Goal: Transaction & Acquisition: Purchase product/service

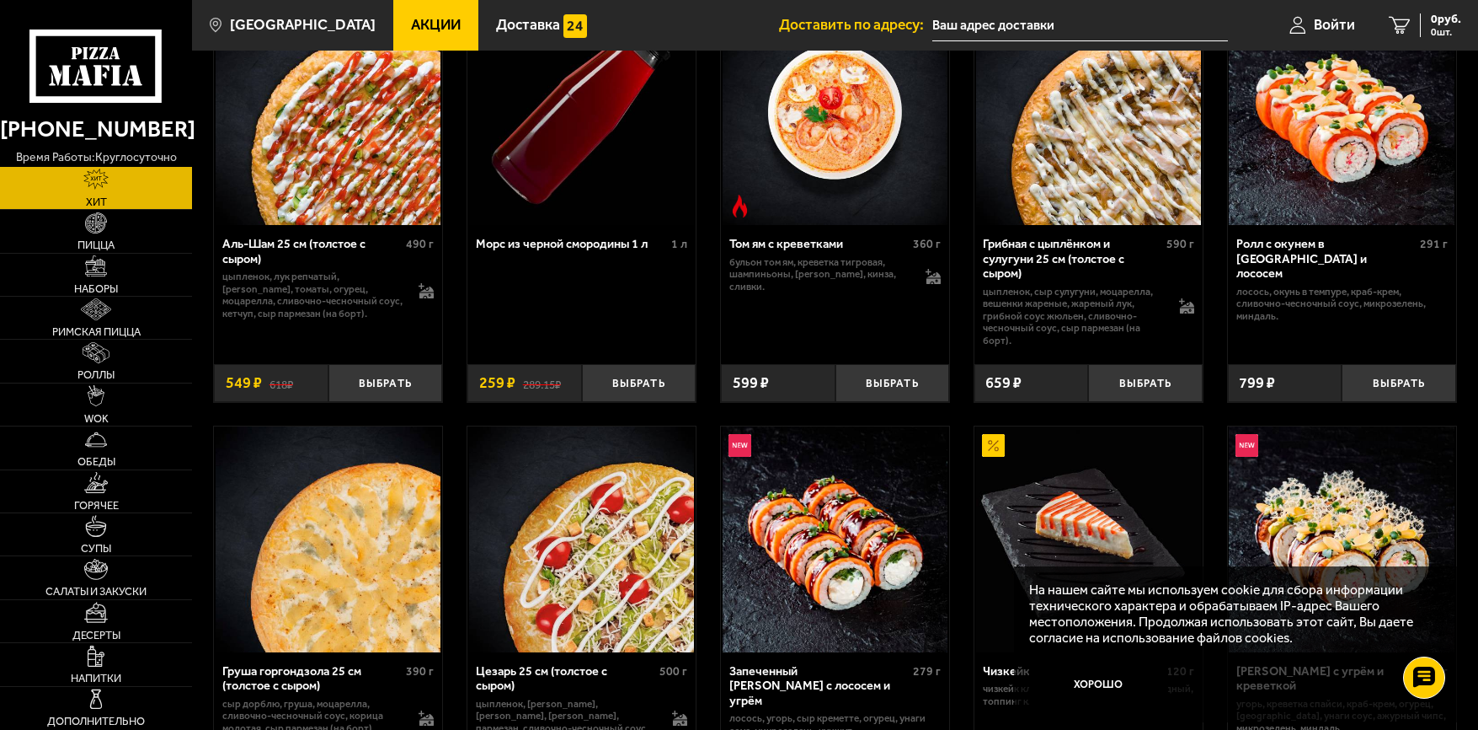
scroll to position [168, 0]
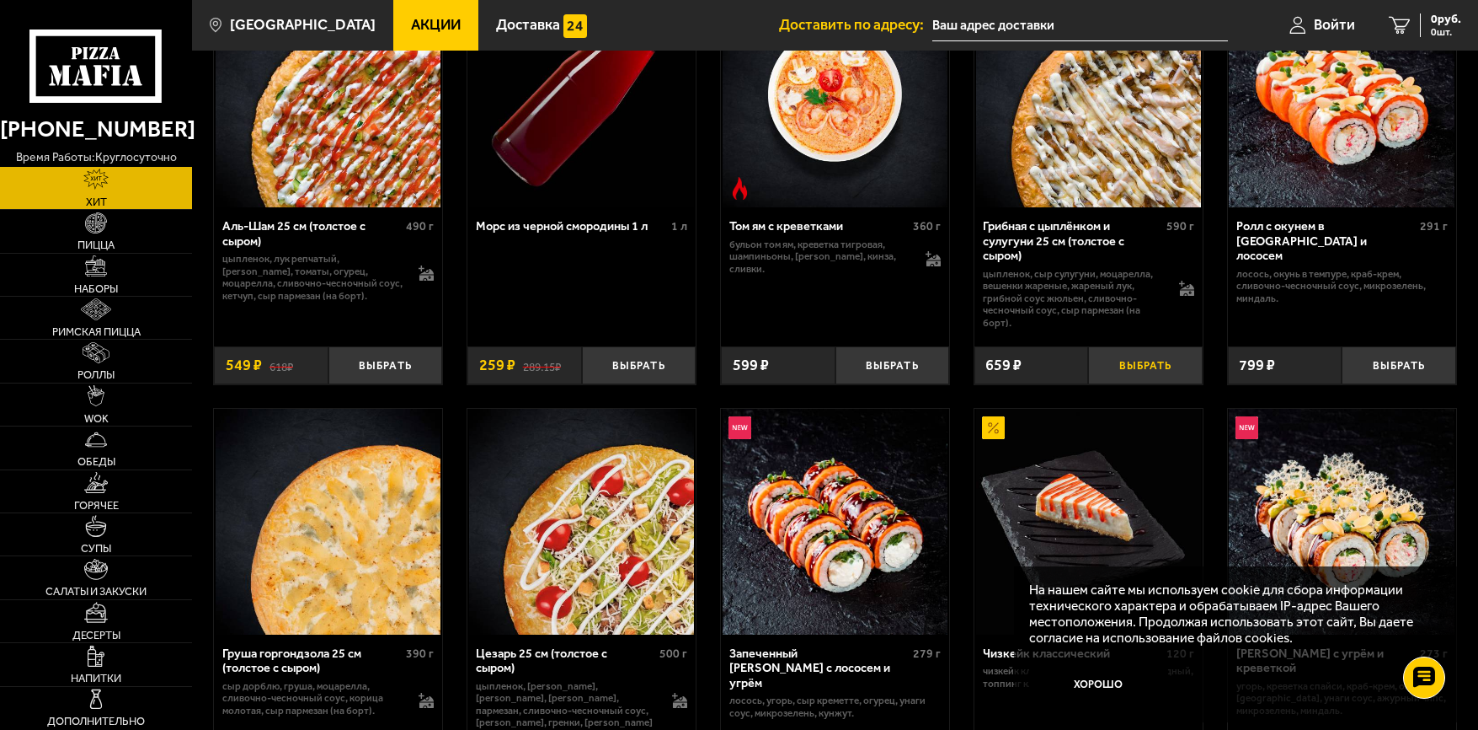
click at [1146, 373] on button "Выбрать" at bounding box center [1145, 365] width 115 height 38
click at [120, 231] on link "Пицца" at bounding box center [96, 231] width 192 height 42
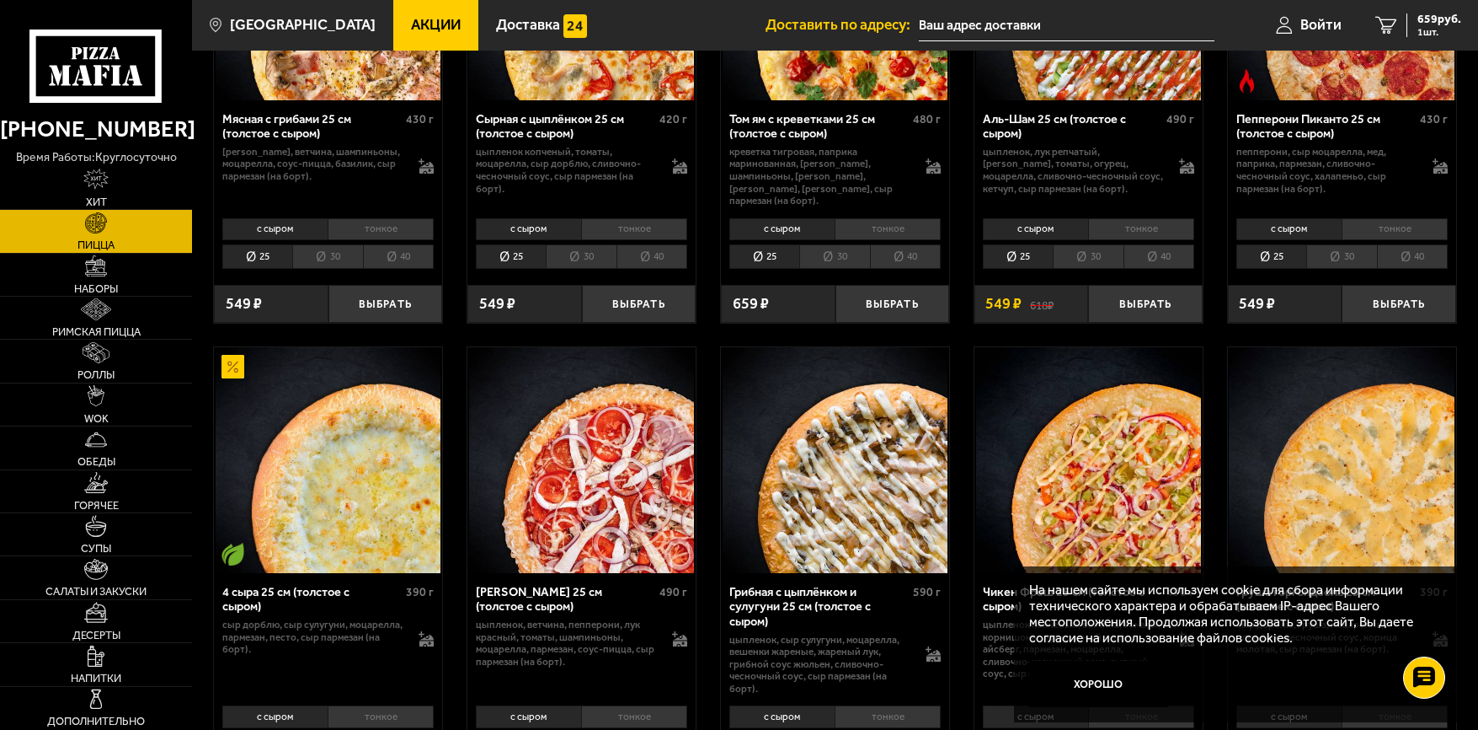
scroll to position [421, 0]
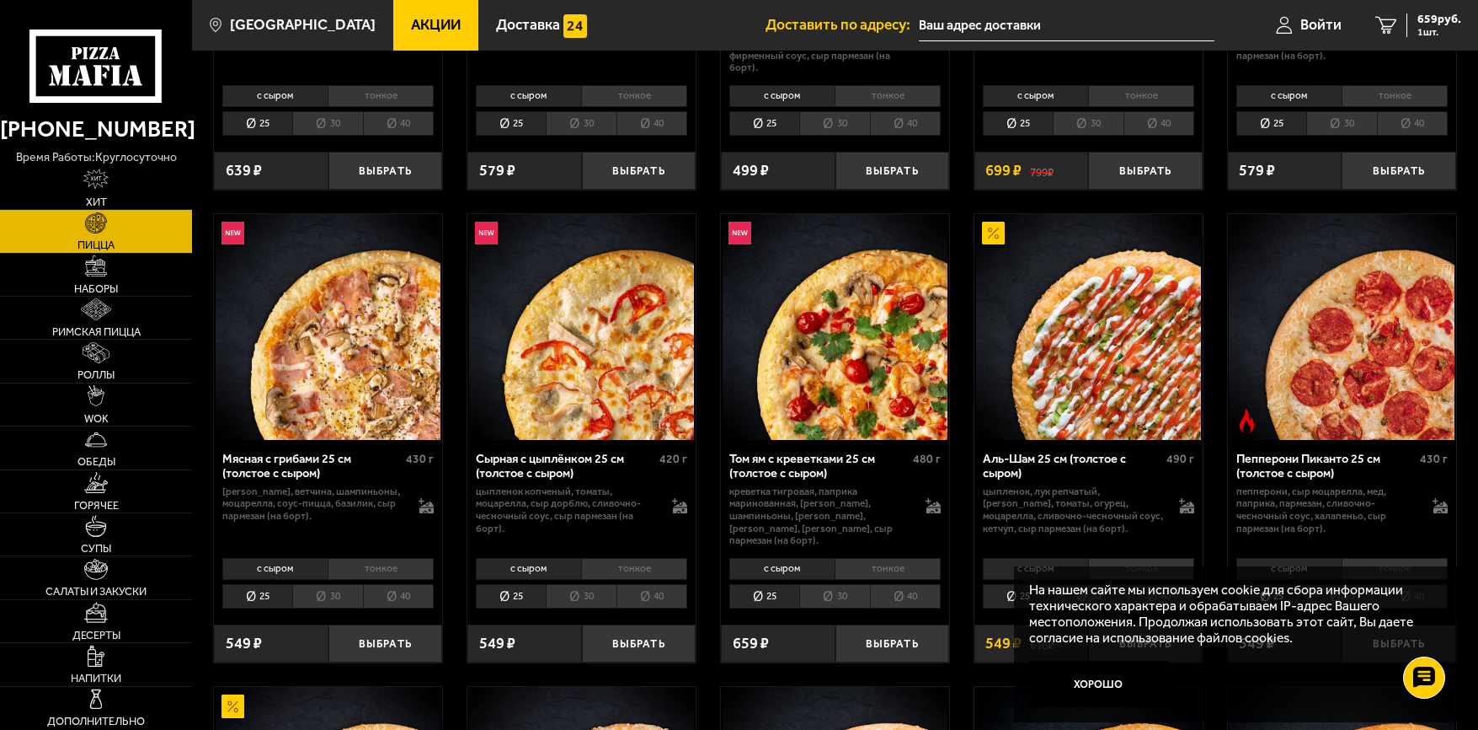
click at [345, 584] on li "30" at bounding box center [327, 596] width 70 height 25
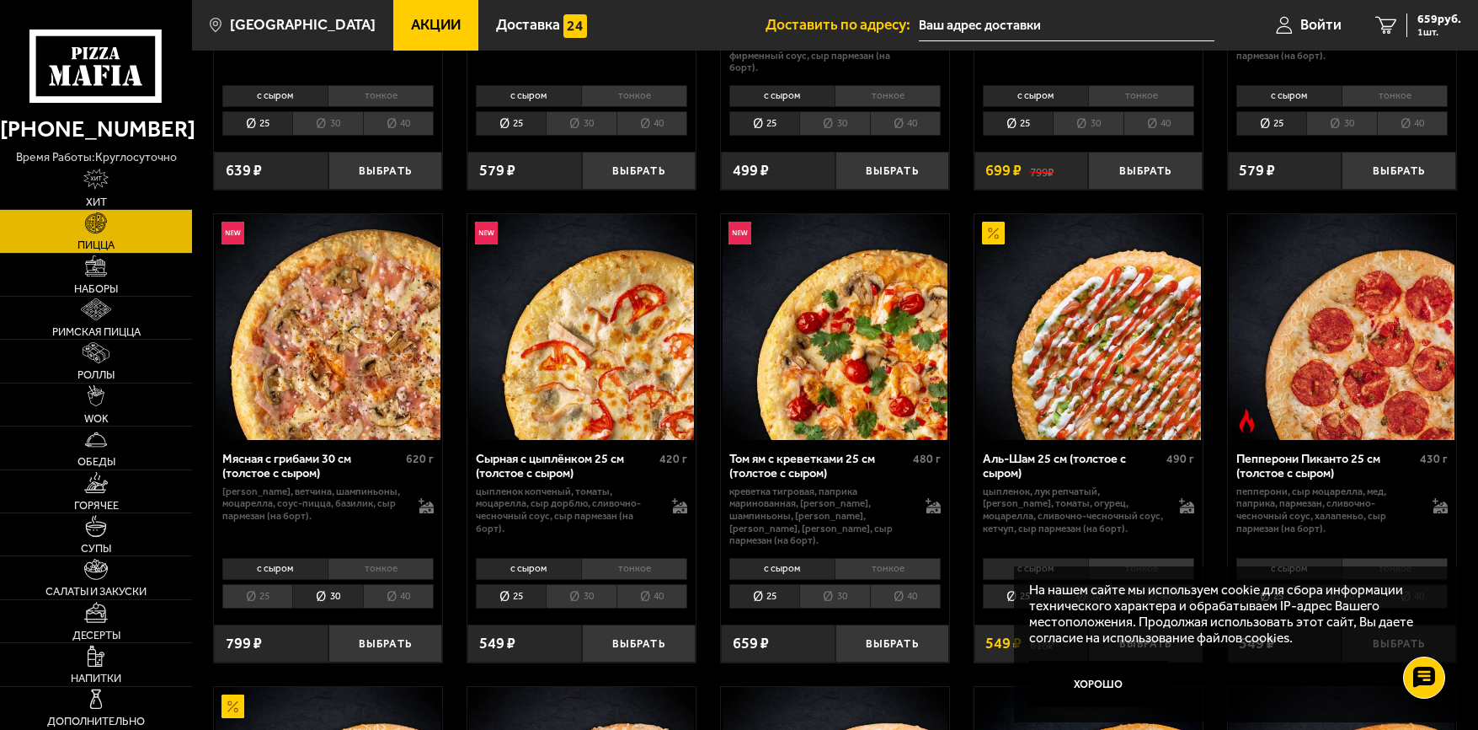
click at [250, 584] on li "25" at bounding box center [257, 596] width 70 height 25
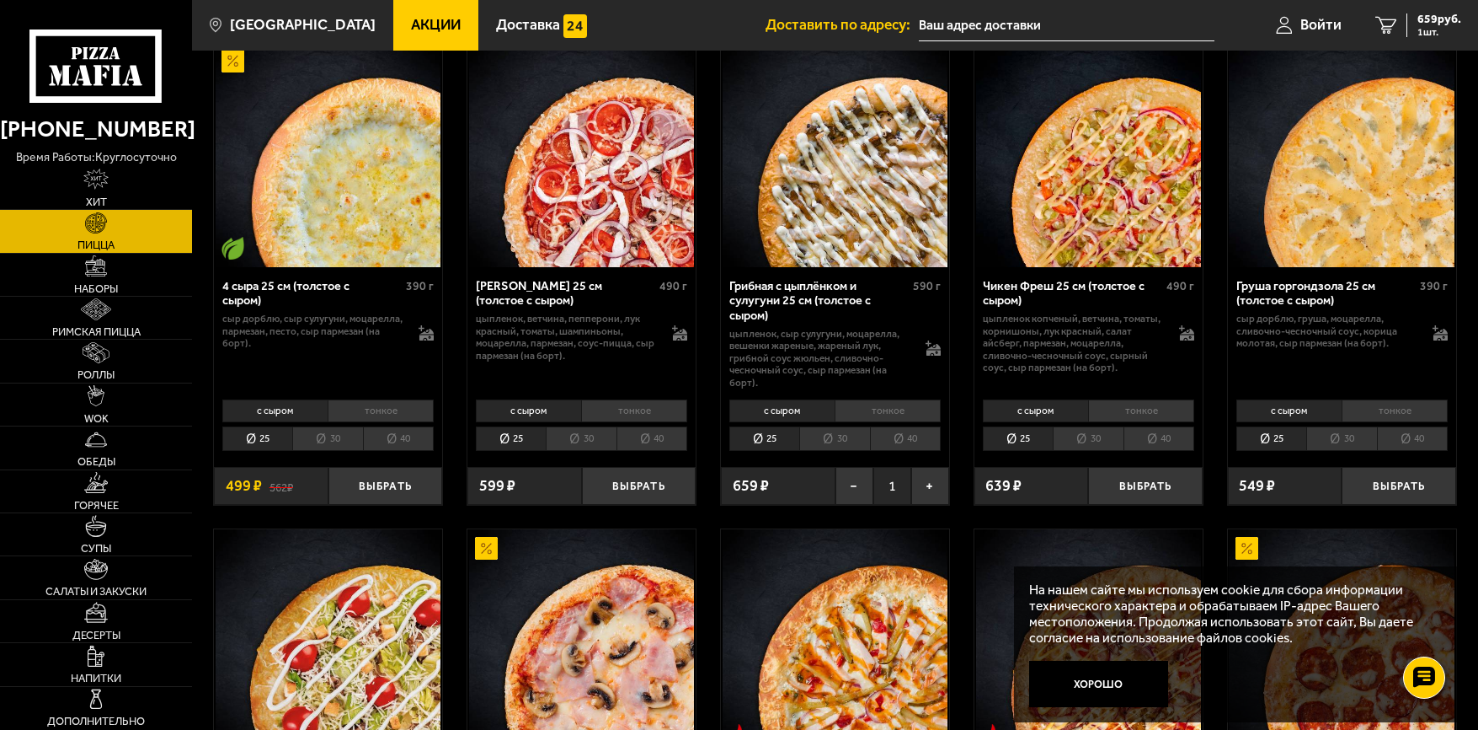
scroll to position [1179, 0]
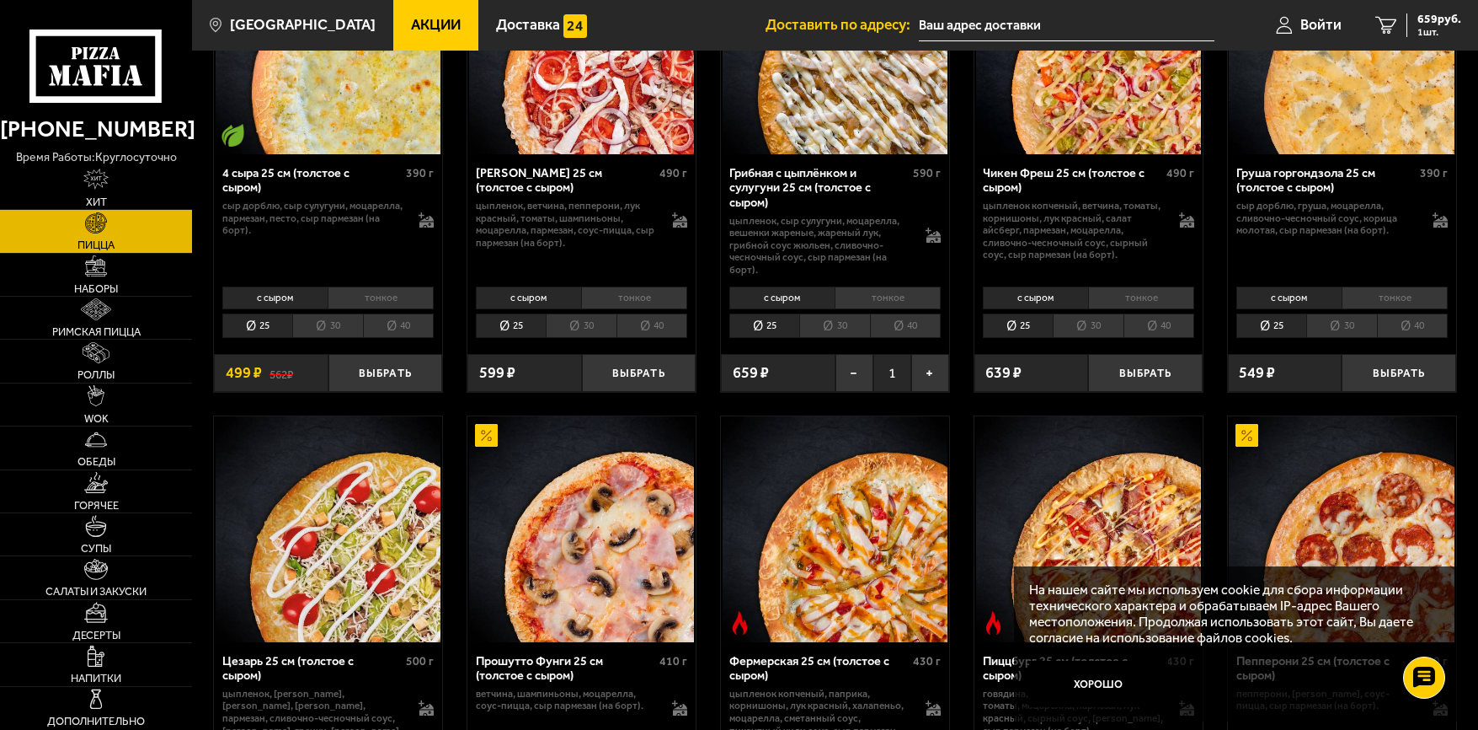
click at [856, 313] on li "30" at bounding box center [834, 325] width 70 height 25
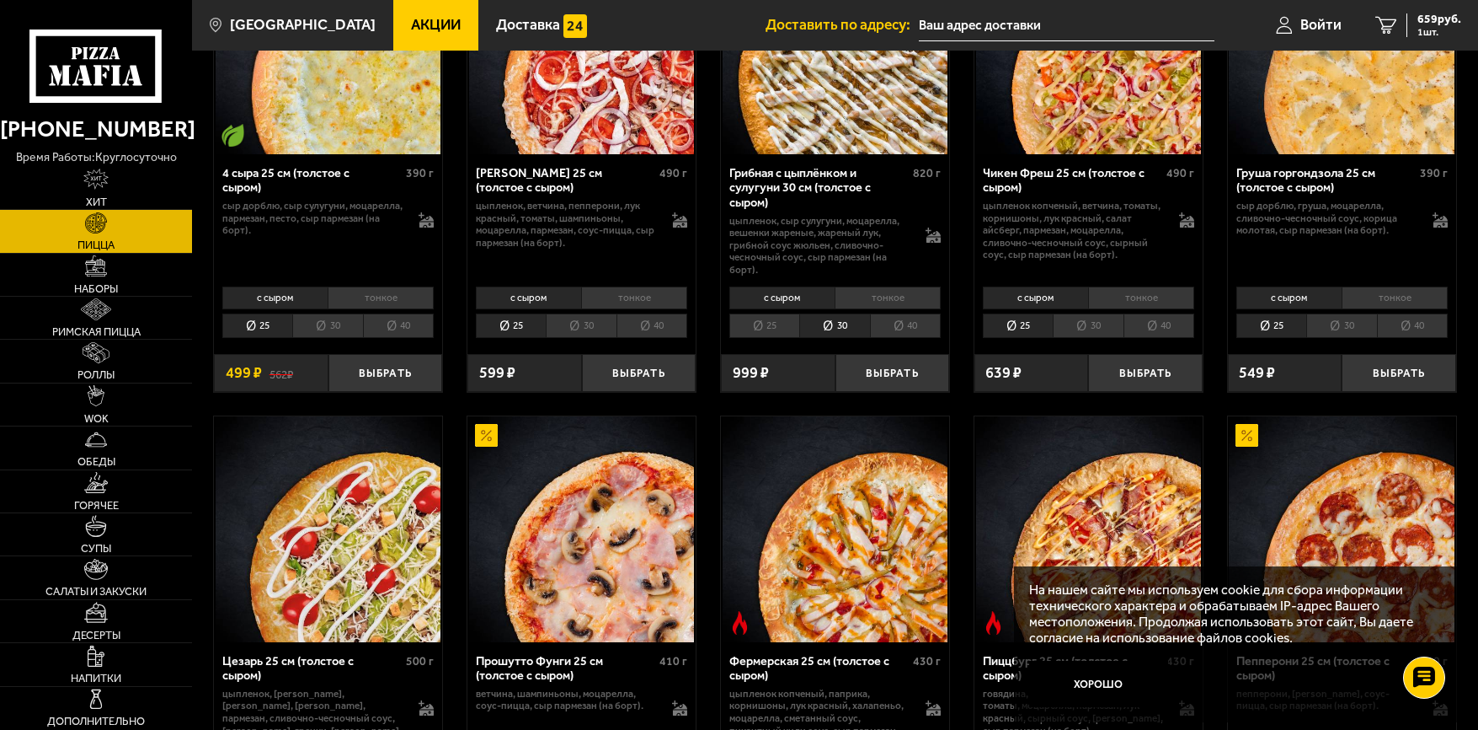
click at [925, 313] on li "40" at bounding box center [905, 325] width 71 height 25
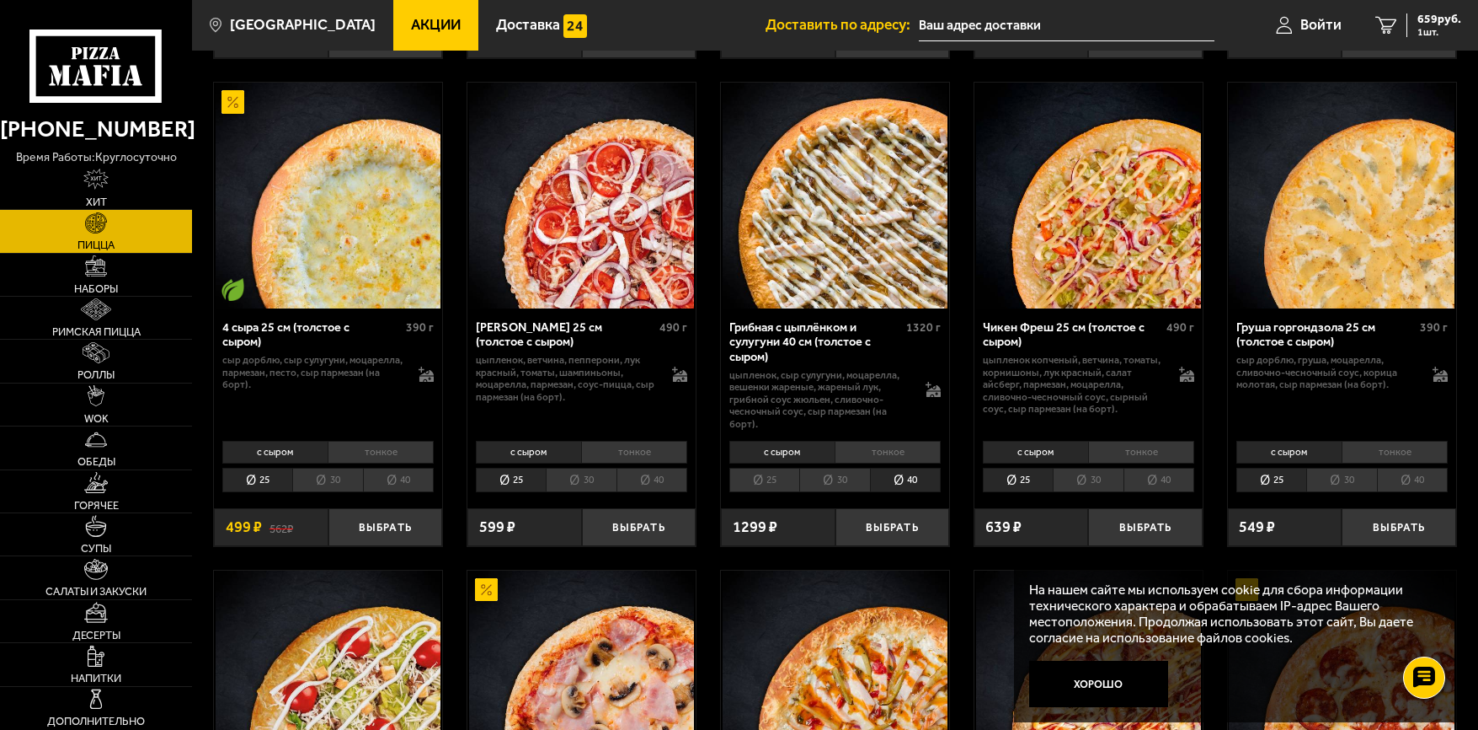
scroll to position [927, 0]
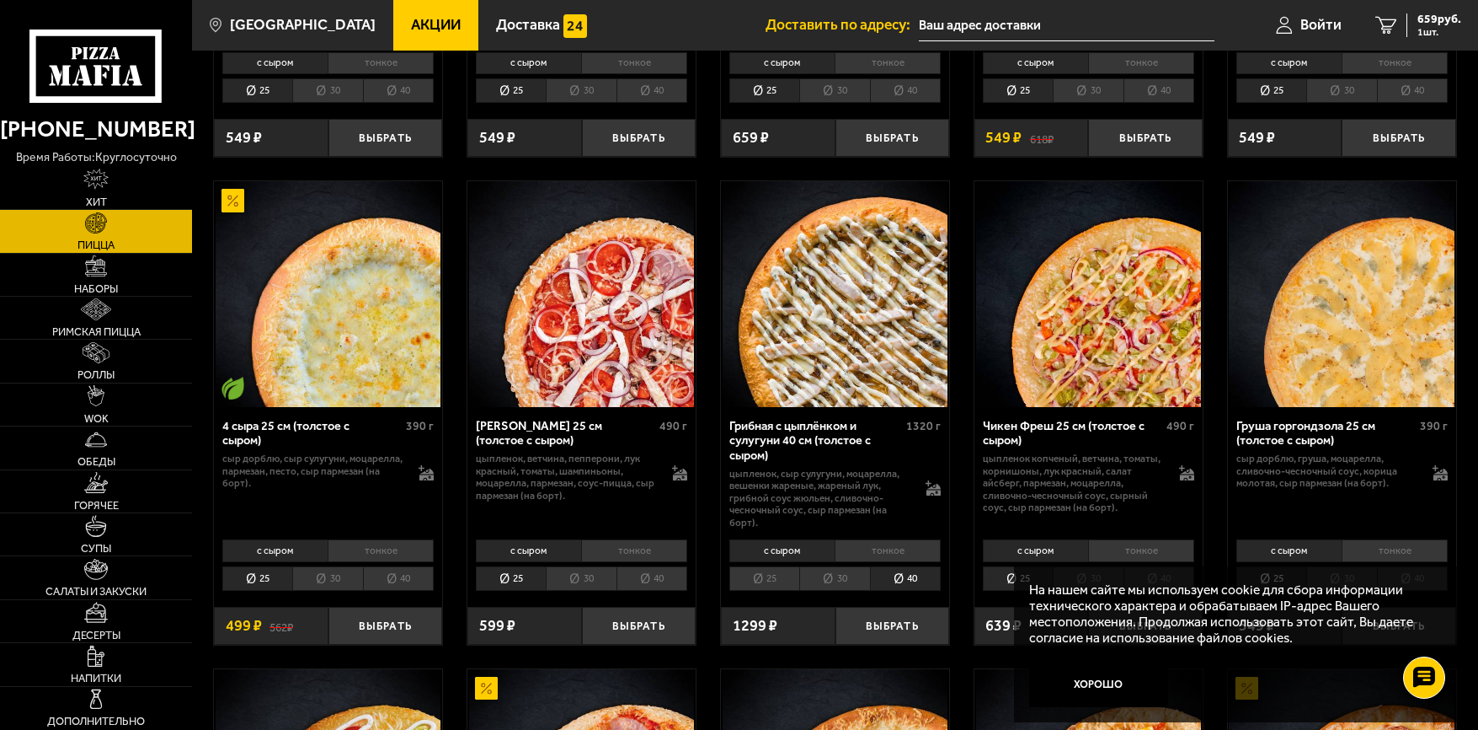
click at [844, 566] on li "30" at bounding box center [834, 578] width 70 height 25
click at [757, 569] on li "25" at bounding box center [765, 578] width 70 height 25
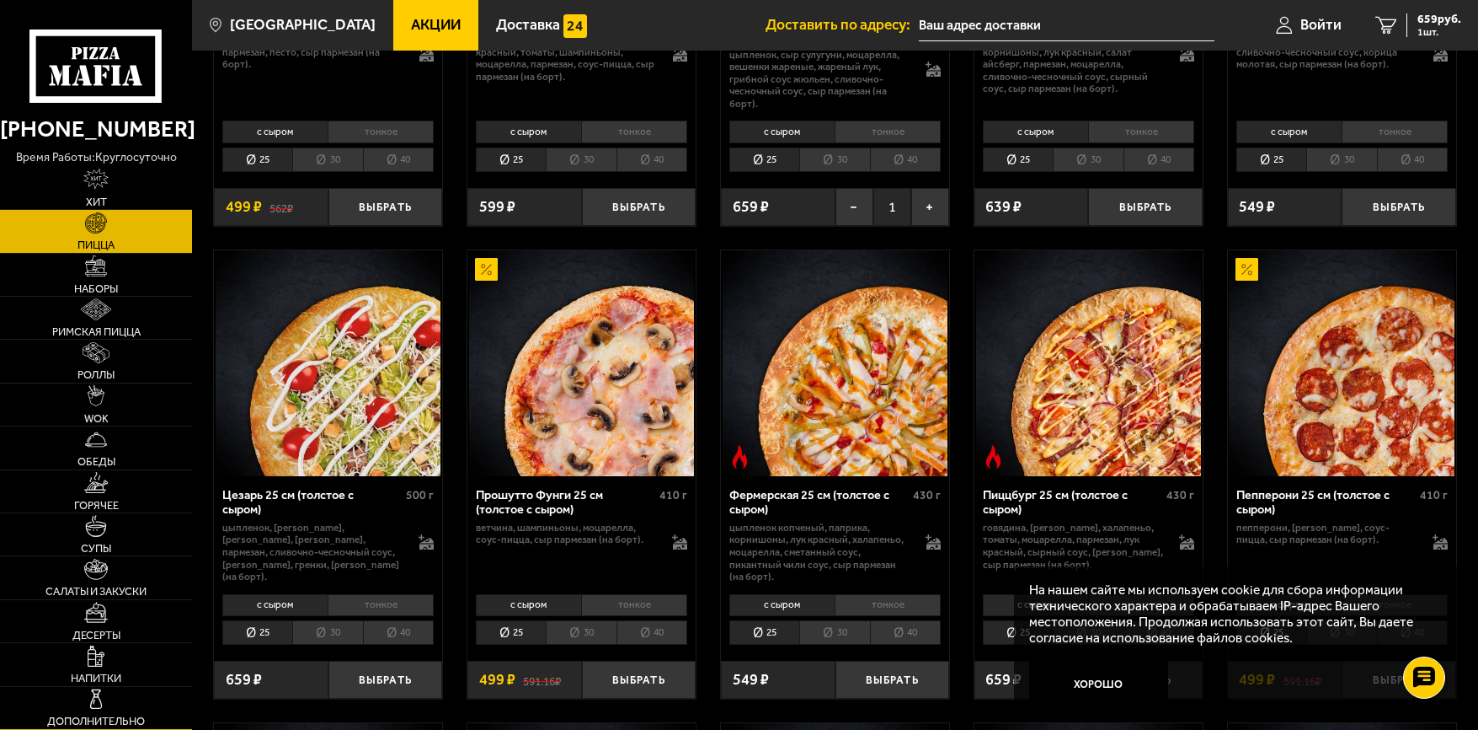
scroll to position [1348, 0]
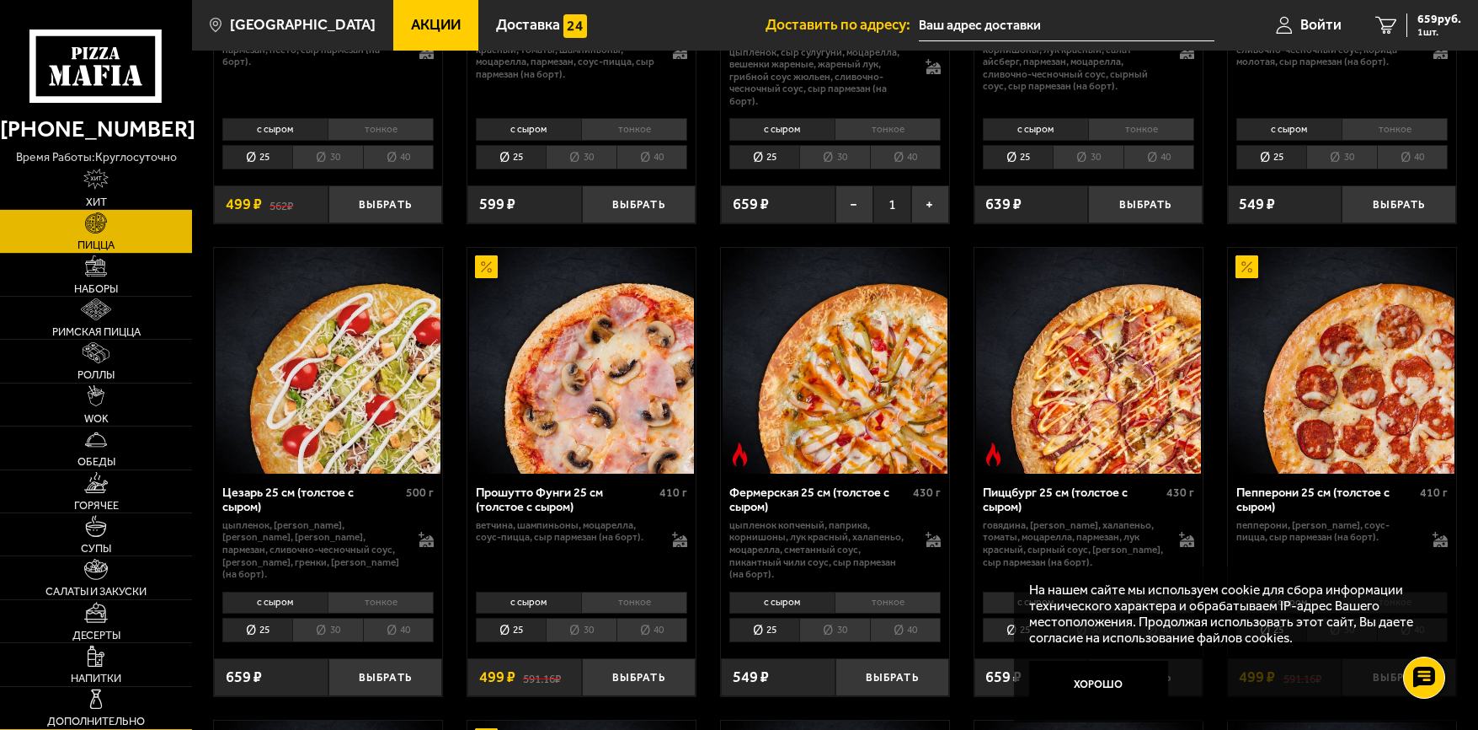
click at [103, 717] on span "Дополнительно" at bounding box center [96, 720] width 98 height 11
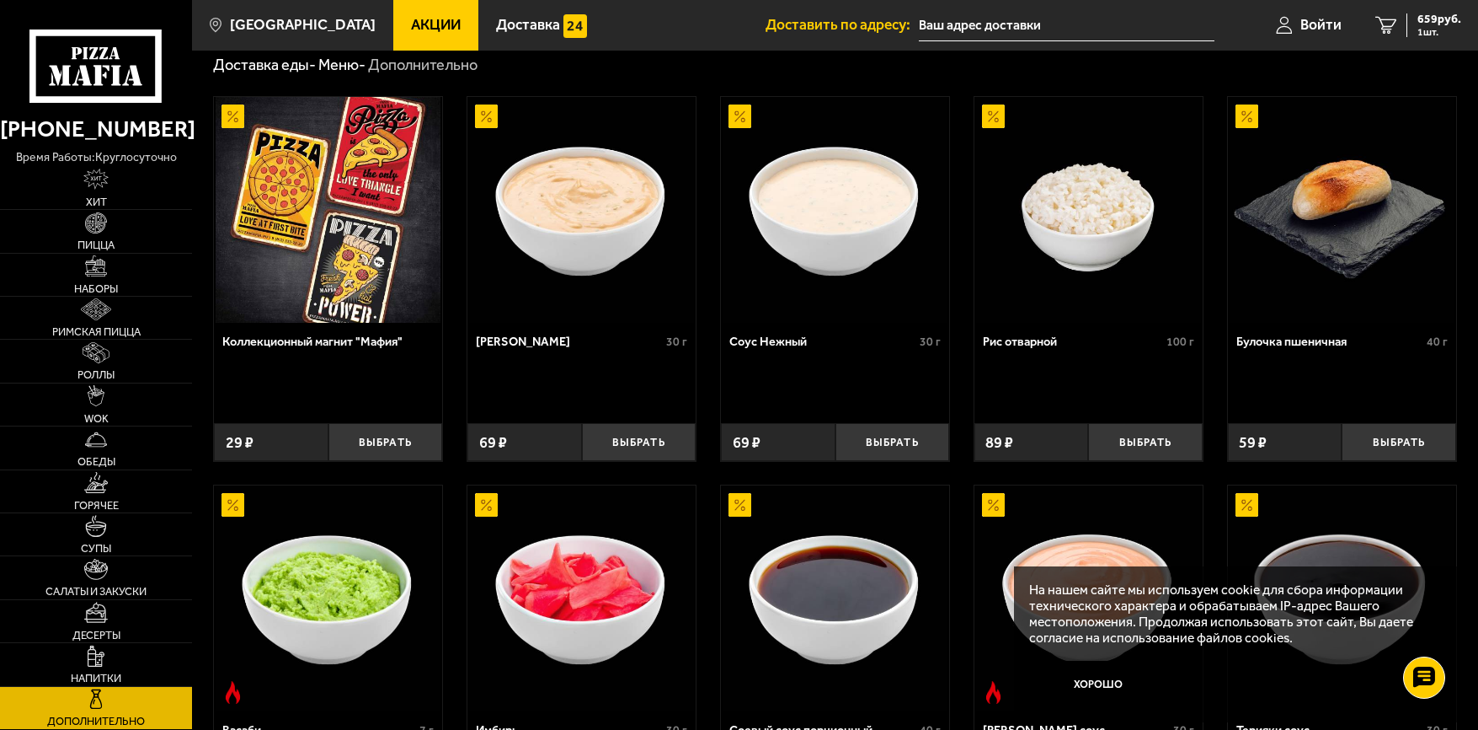
scroll to position [51, 0]
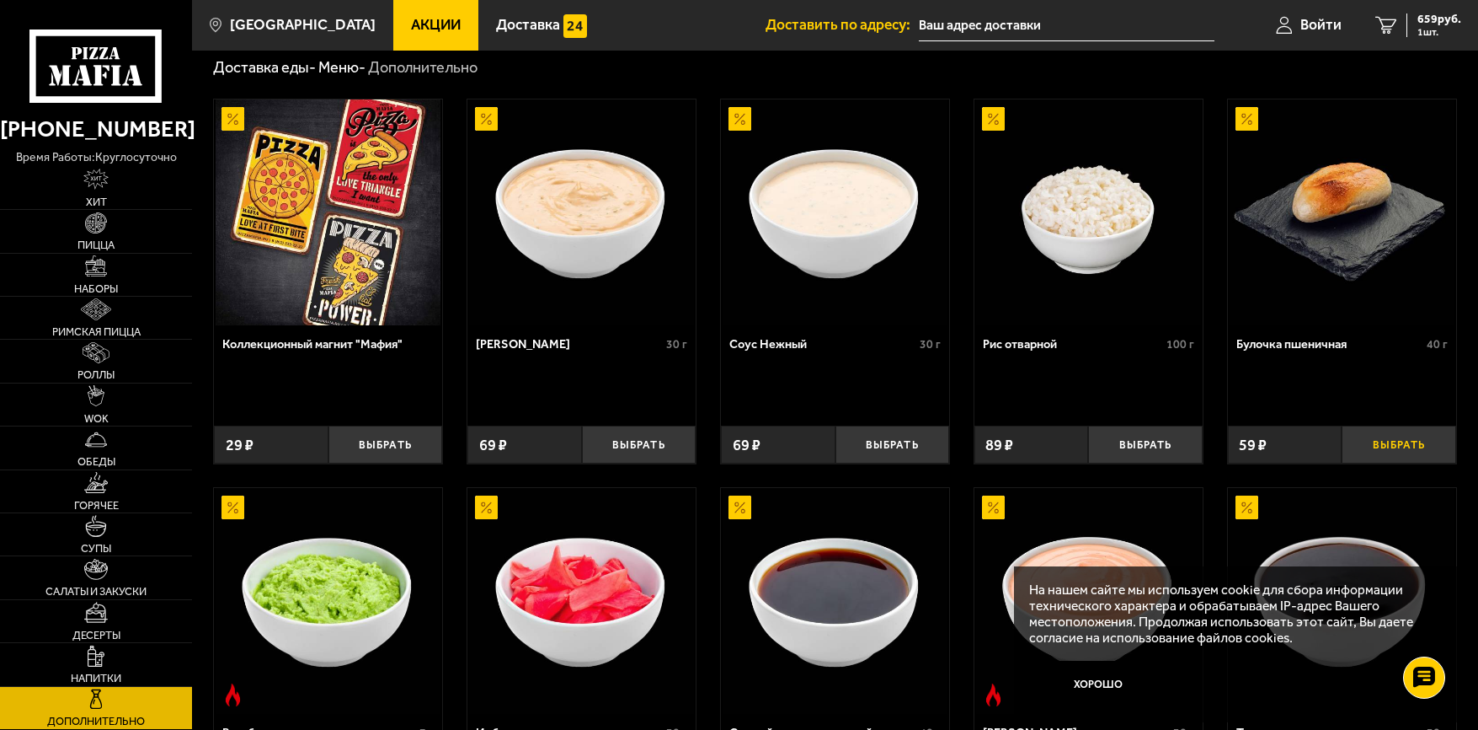
click at [1393, 440] on button "Выбрать" at bounding box center [1399, 444] width 115 height 38
click at [982, 28] on input "text" at bounding box center [1067, 25] width 296 height 31
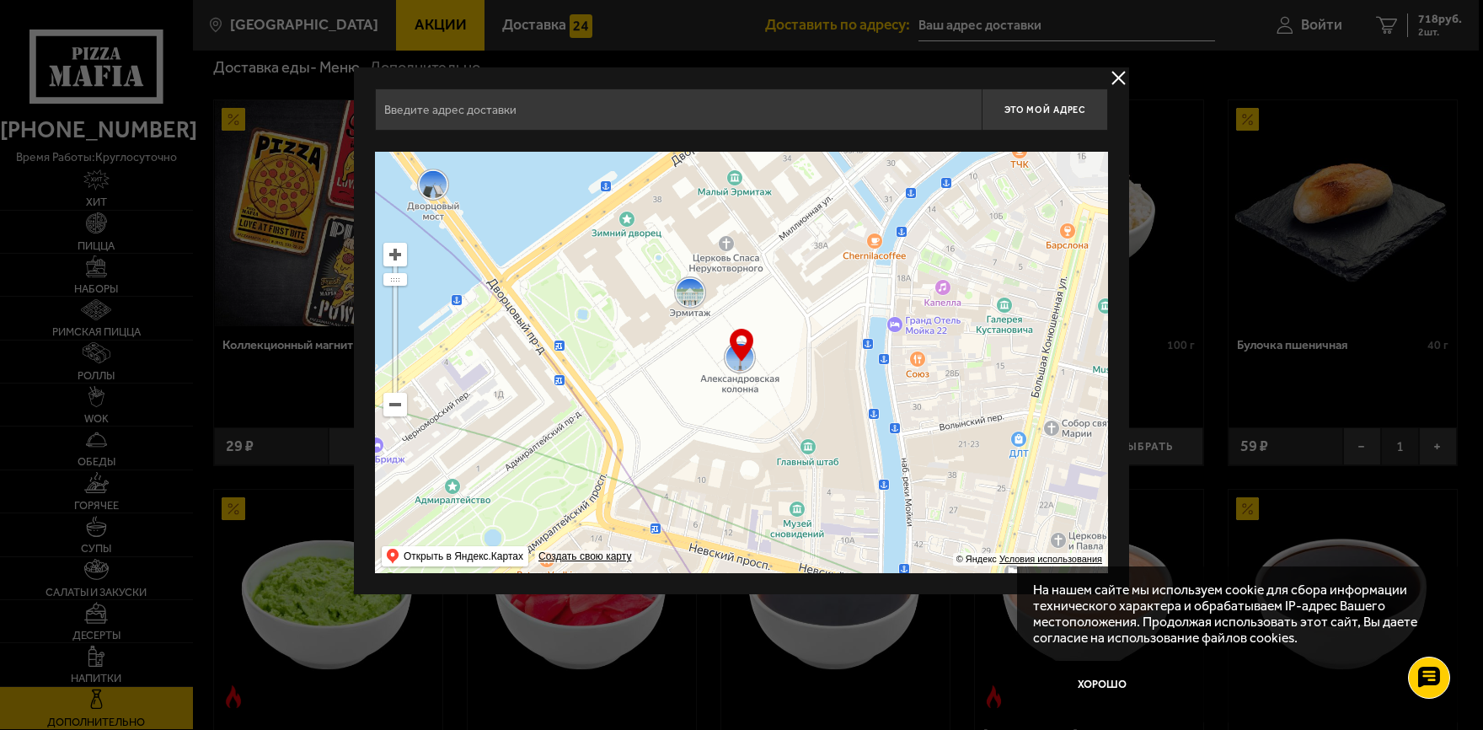
click at [630, 106] on input "text" at bounding box center [678, 109] width 607 height 42
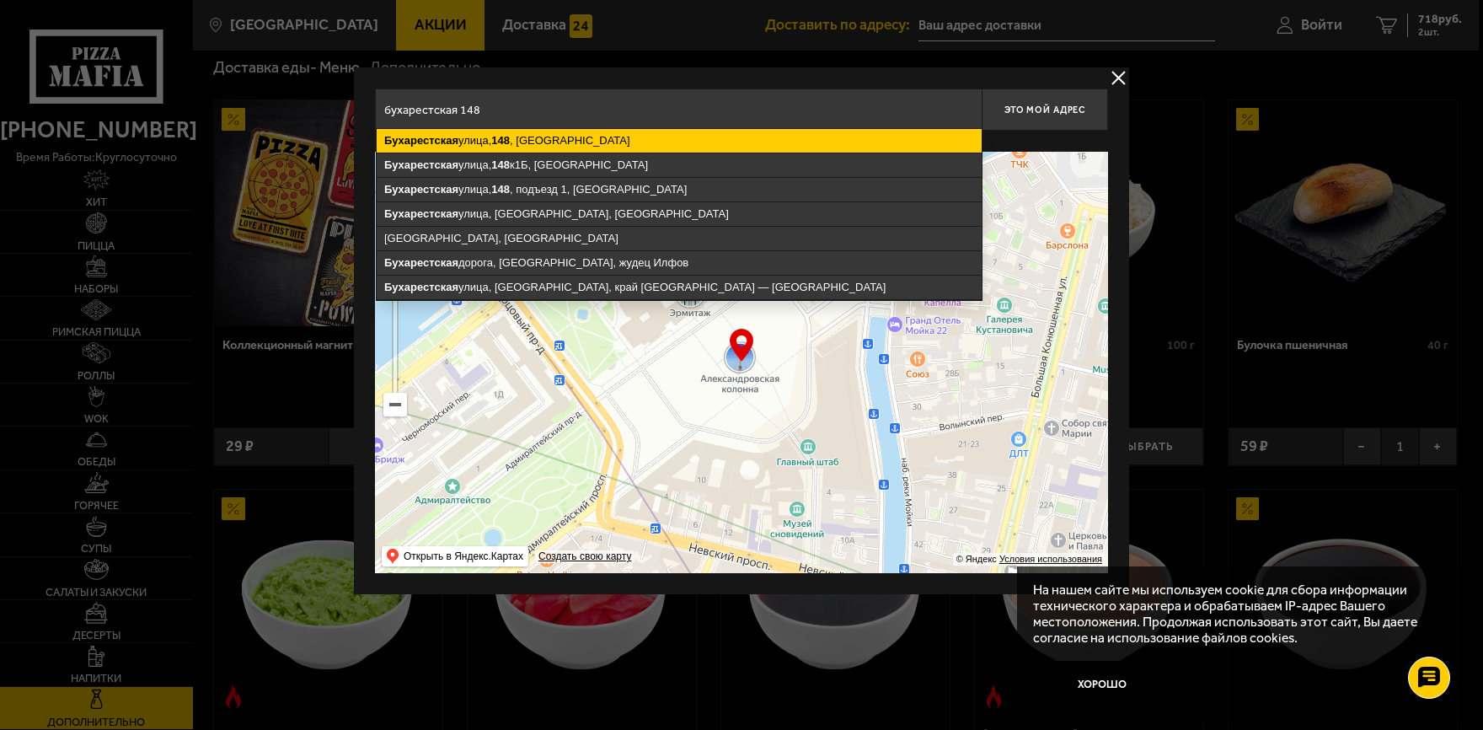
click at [596, 146] on ymaps "[STREET_ADDRESS]" at bounding box center [679, 141] width 605 height 24
type input "[STREET_ADDRESS]"
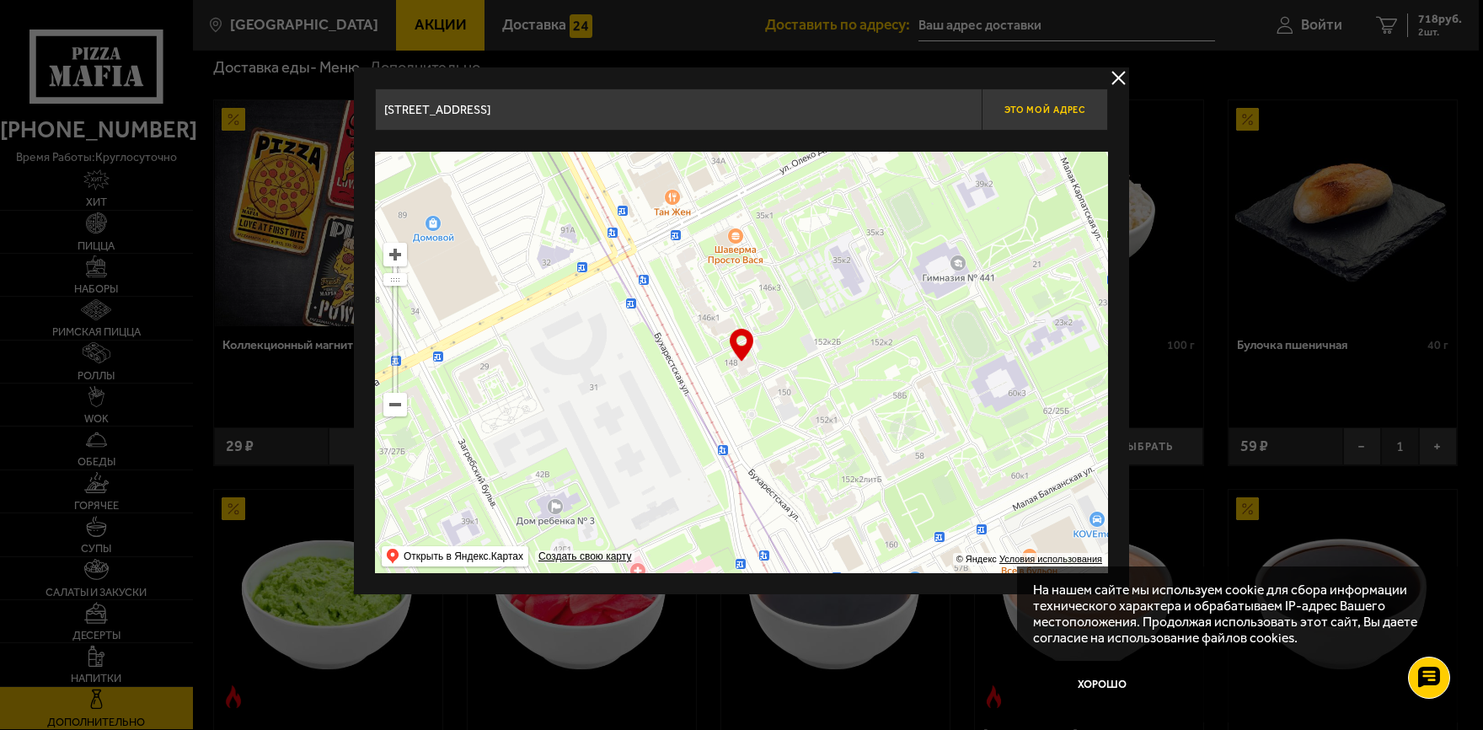
click at [1057, 104] on span "Это мой адрес" at bounding box center [1044, 109] width 81 height 11
click at [1110, 76] on button "delivery type" at bounding box center [1118, 77] width 21 height 21
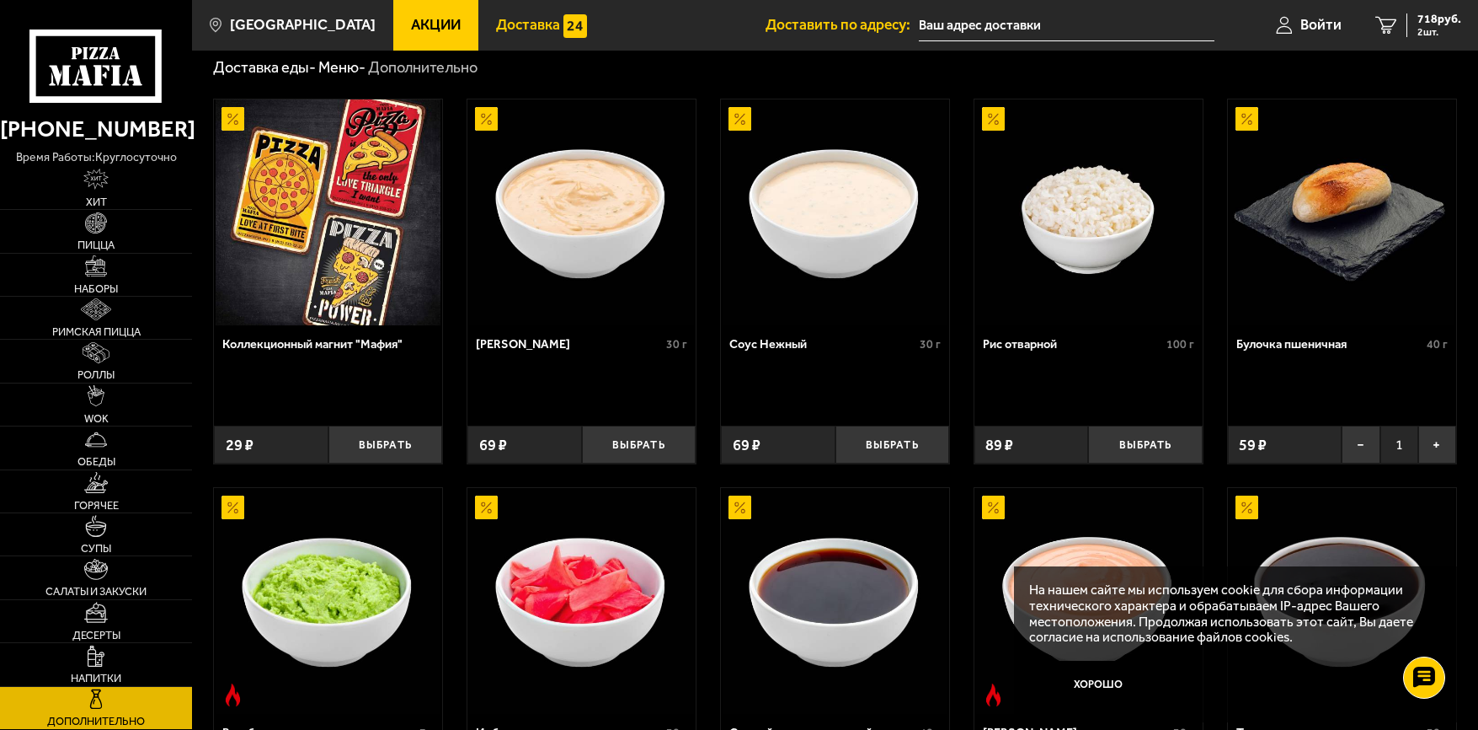
click at [564, 35] on img at bounding box center [575, 25] width 23 height 23
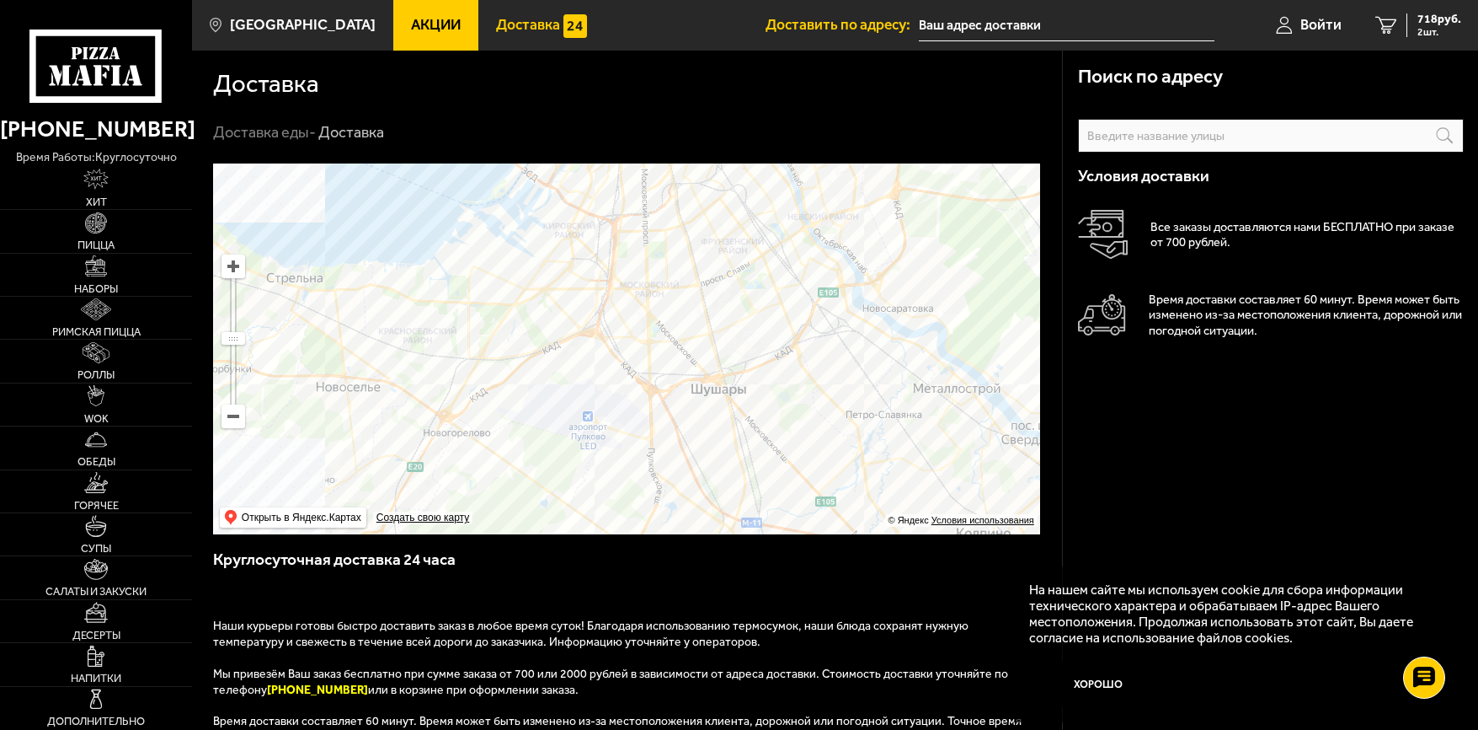
drag, startPoint x: 596, startPoint y: 320, endPoint x: 815, endPoint y: 449, distance: 254.9
click at [815, 449] on ymaps at bounding box center [626, 348] width 827 height 371
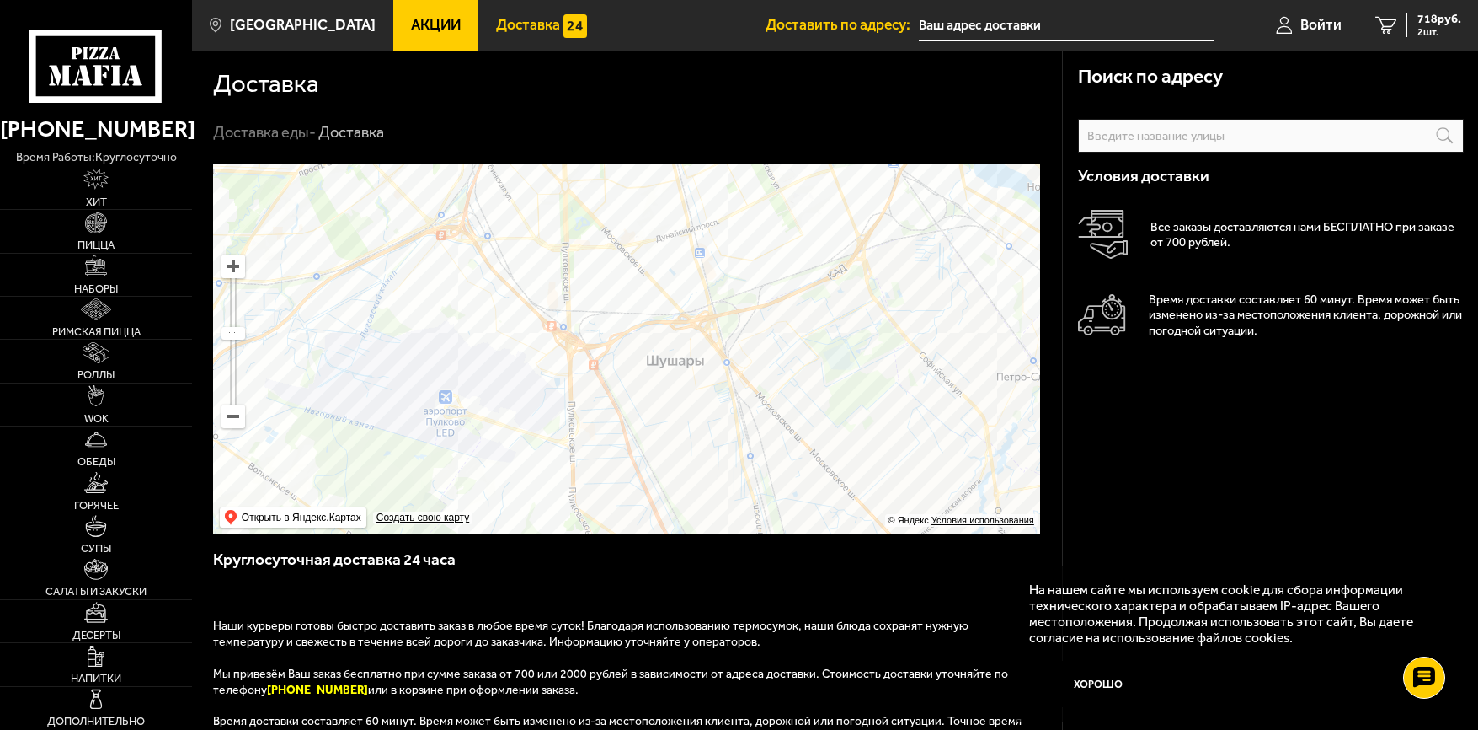
click at [1211, 136] on input "text" at bounding box center [1271, 136] width 386 height 34
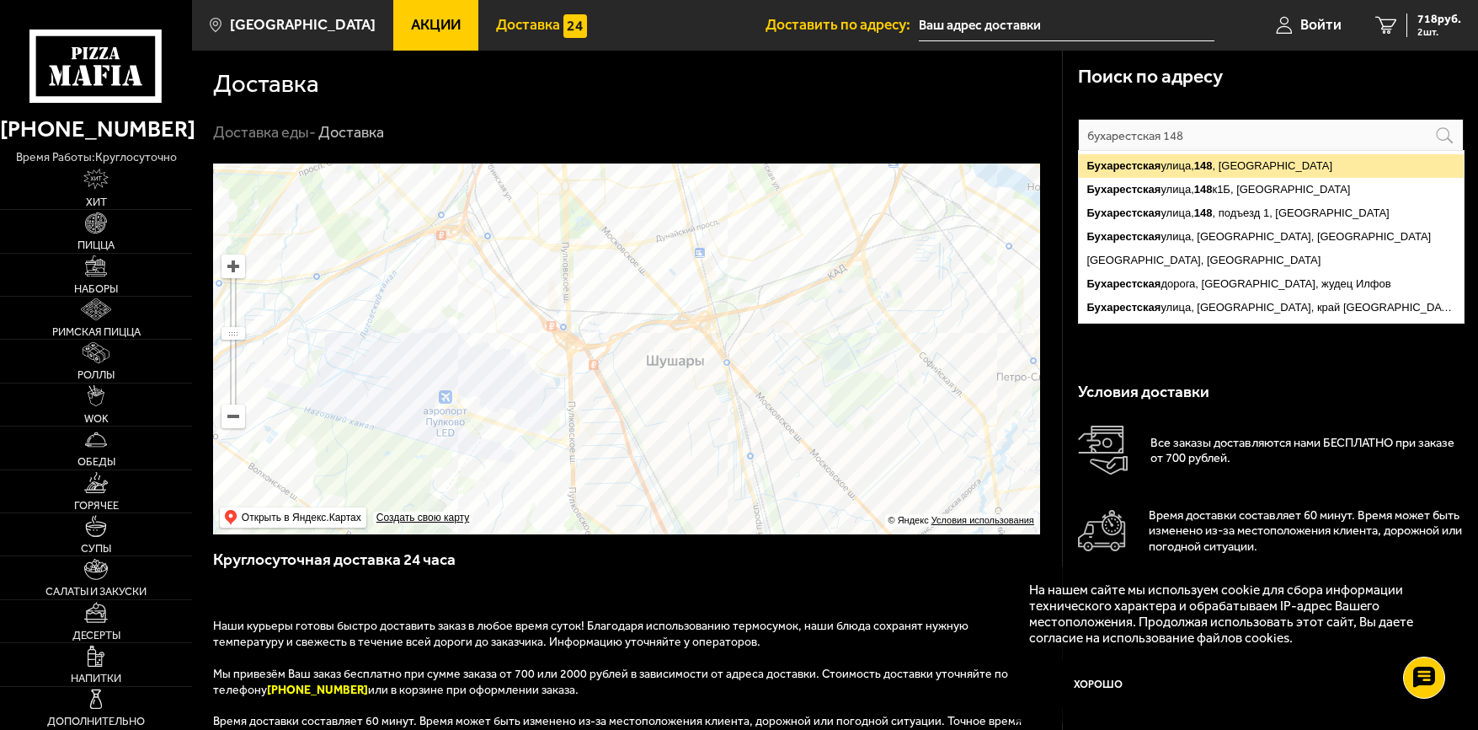
click at [1181, 173] on ymaps "[STREET_ADDRESS]" at bounding box center [1271, 166] width 385 height 24
type input "[STREET_ADDRESS]"
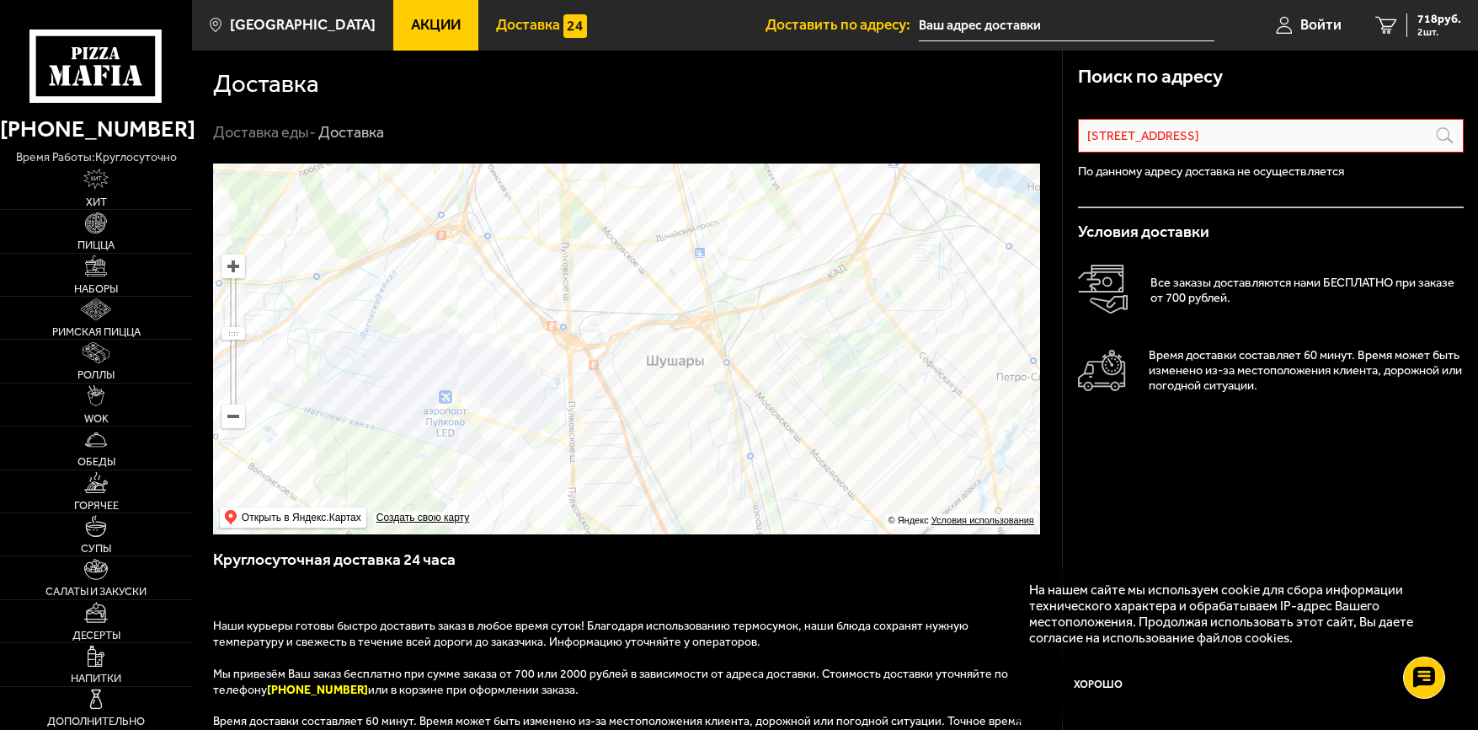
click at [1240, 136] on input "[STREET_ADDRESS]" at bounding box center [1271, 136] width 386 height 34
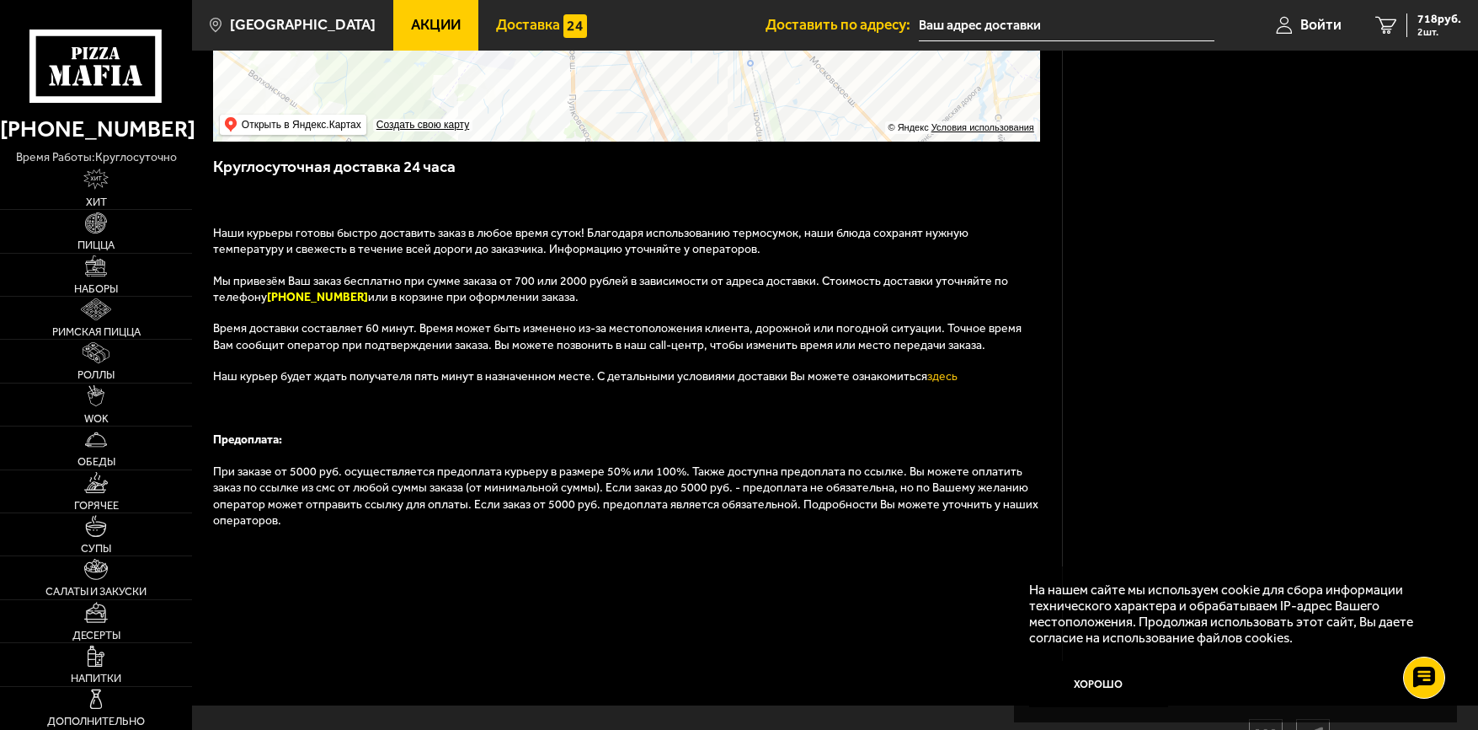
scroll to position [463, 0]
